Goal: Communication & Community: Ask a question

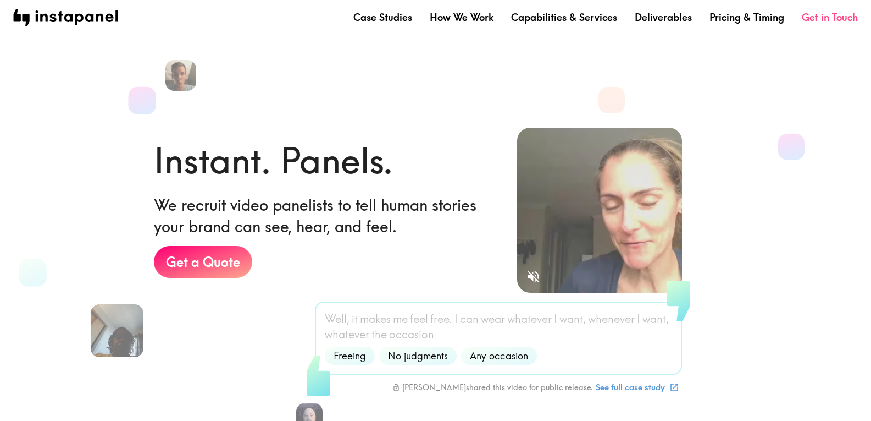
click at [853, 15] on link "Get in Touch" at bounding box center [830, 17] width 56 height 14
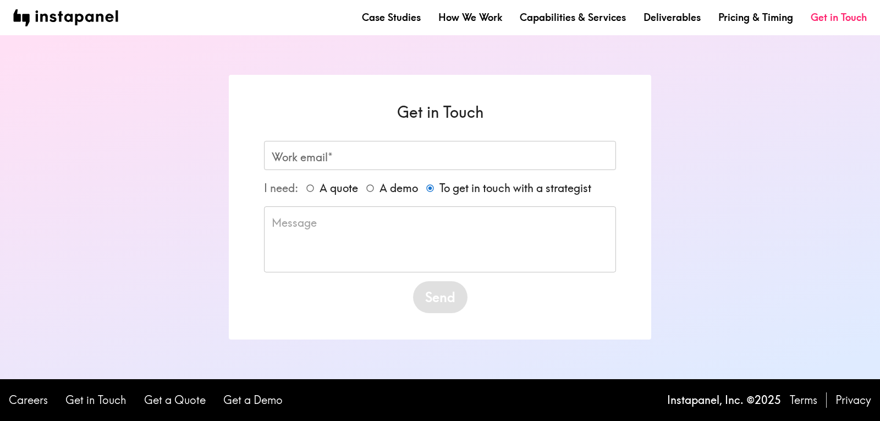
click at [321, 259] on textarea at bounding box center [440, 239] width 336 height 48
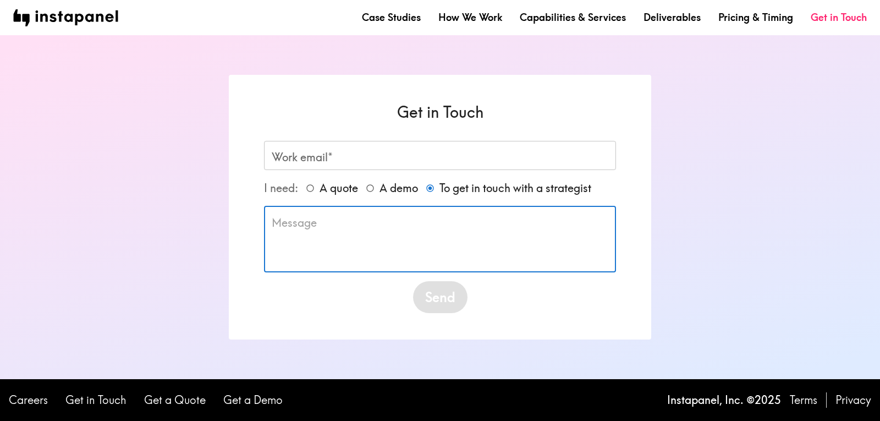
paste textarea "Wikipedia is considered to be the World’s most significant tool for reference m…"
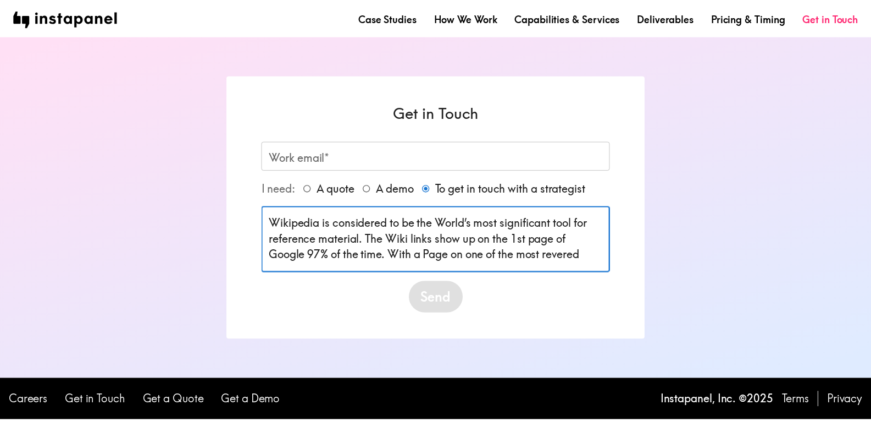
scroll to position [22, 0]
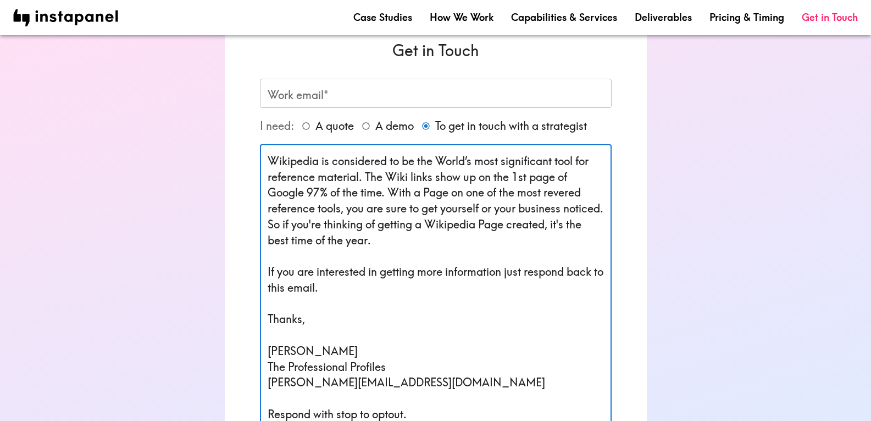
click at [322, 154] on textarea "Wikipedia is considered to be the World’s most significant tool for reference m…" at bounding box center [436, 287] width 336 height 269
type textarea "Wikipedia is considered to be the World’s most significant tool for reference m…"
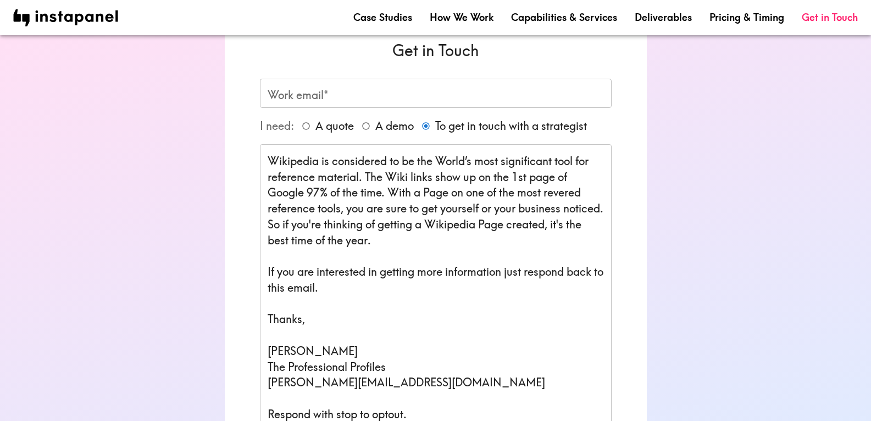
click at [339, 76] on div "Get in Touch Work email* Work email* I need: A quote A demo To get in touch wit…" at bounding box center [436, 255] width 422 height 485
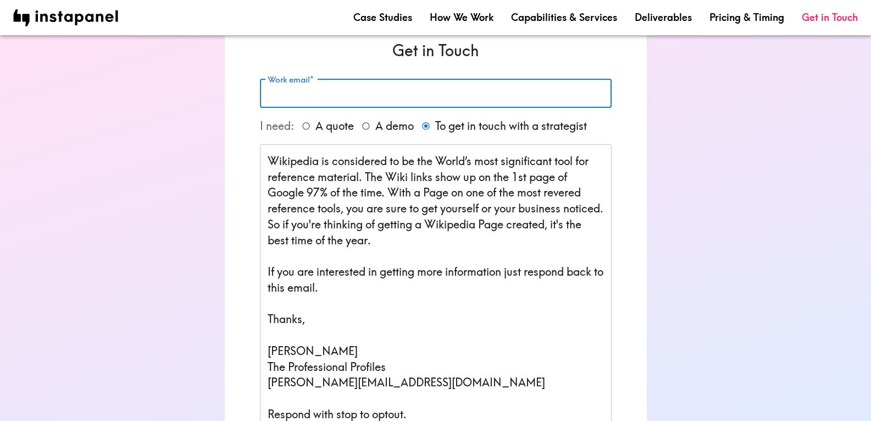
click at [355, 100] on input "Work email*" at bounding box center [436, 93] width 352 height 29
type input "[PERSON_NAME][EMAIL_ADDRESS][DOMAIN_NAME]"
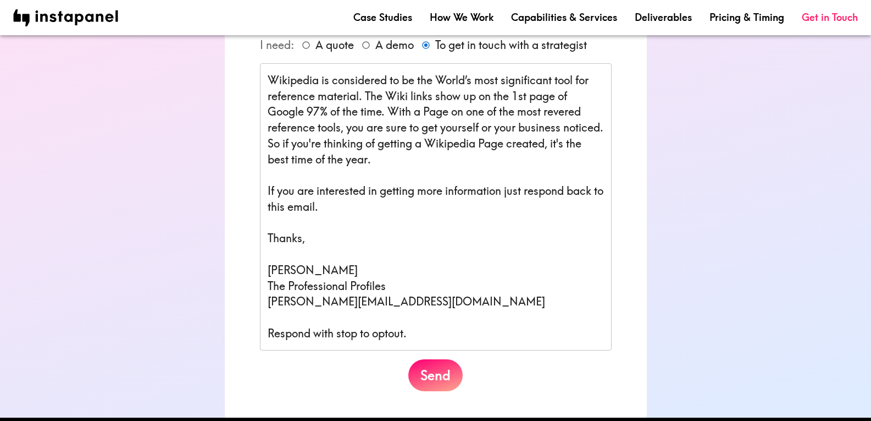
scroll to position [141, 0]
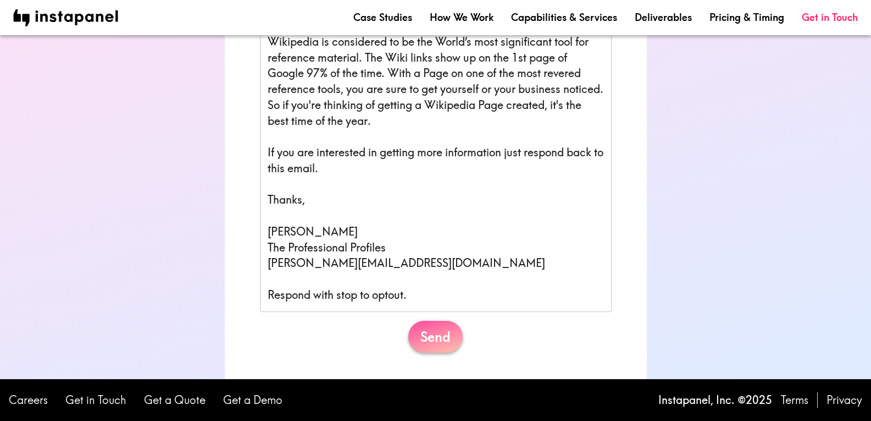
click at [453, 347] on button "Send" at bounding box center [436, 337] width 54 height 32
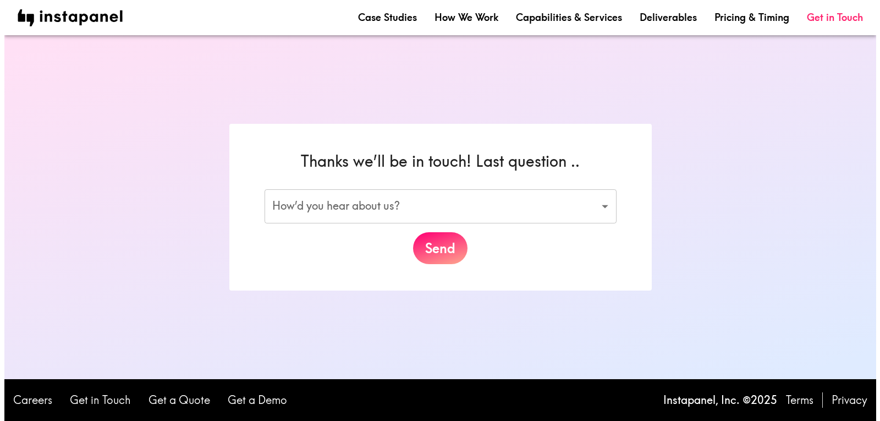
scroll to position [0, 0]
